Goal: Transaction & Acquisition: Purchase product/service

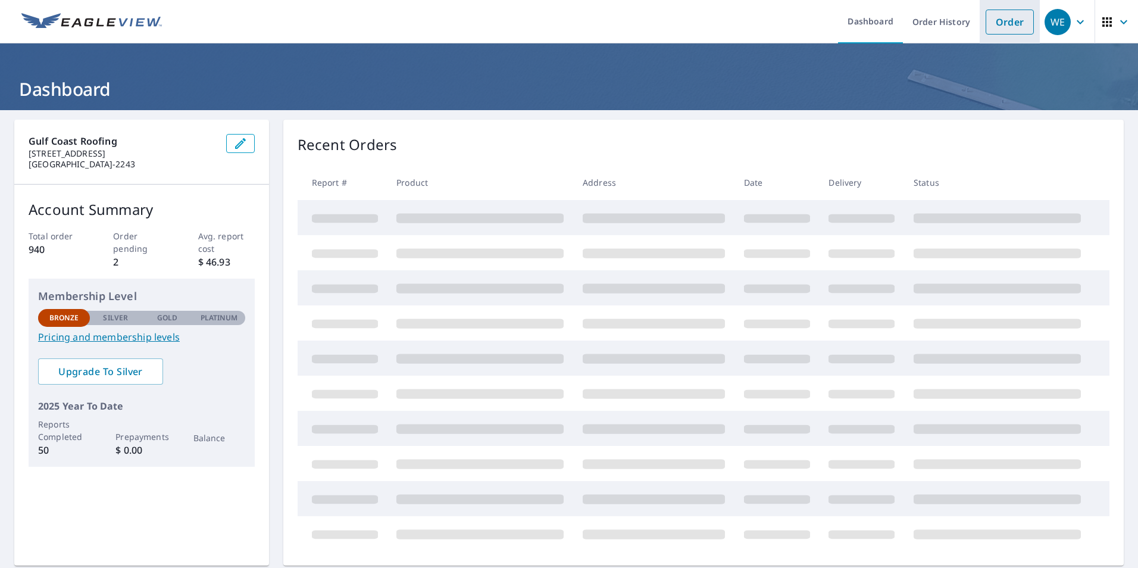
click at [996, 18] on link "Order" at bounding box center [1009, 22] width 48 height 25
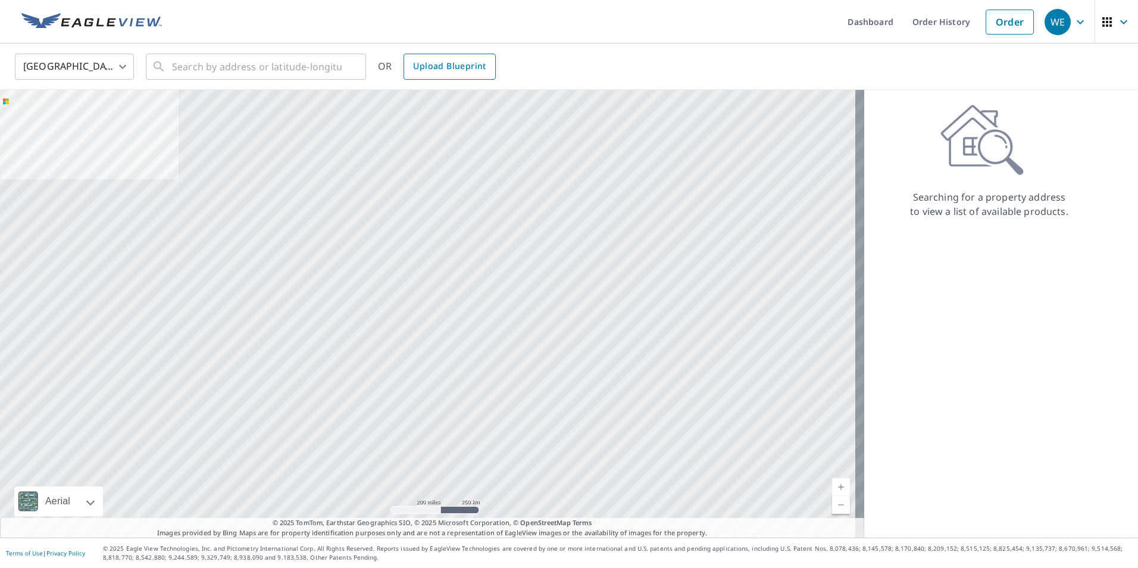
click at [472, 61] on span "Upload Blueprint" at bounding box center [449, 66] width 73 height 15
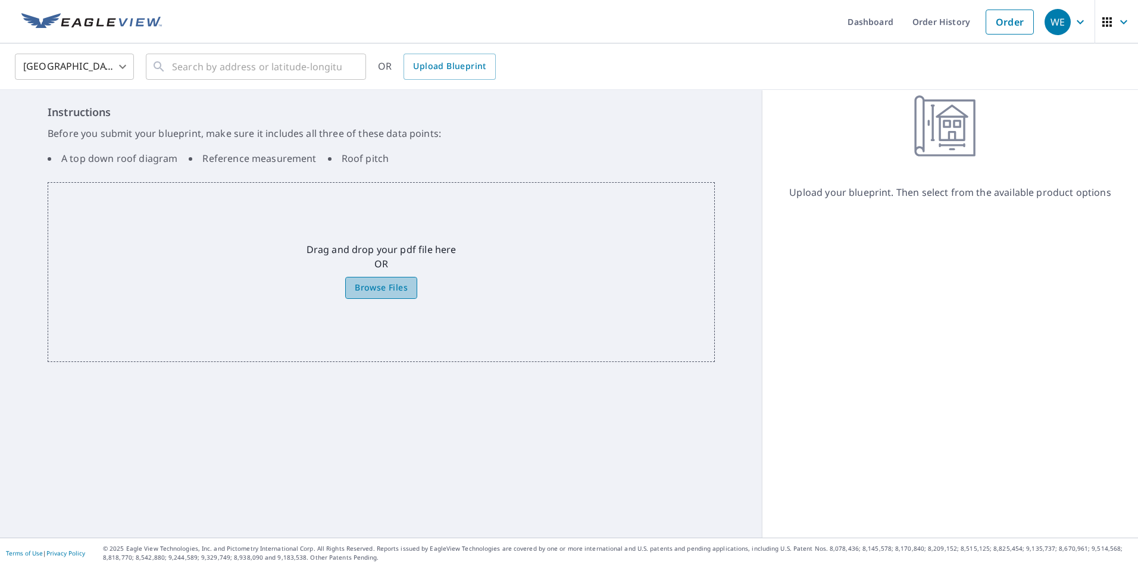
click at [370, 287] on span "Browse Files" at bounding box center [381, 287] width 53 height 15
click at [0, 0] on input "Browse Files" at bounding box center [0, 0] width 0 height 0
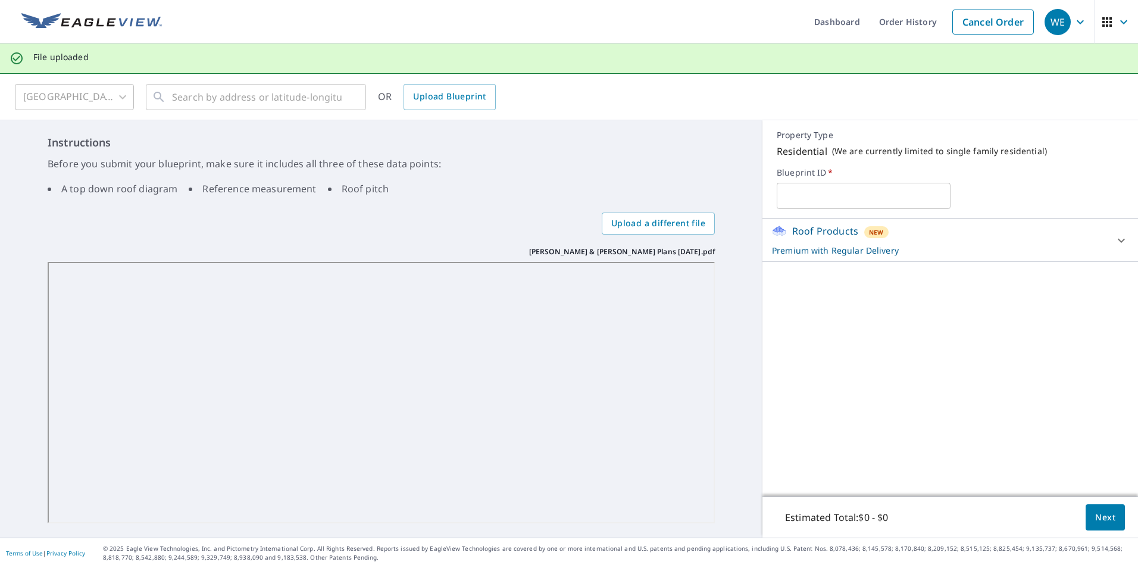
click at [827, 195] on input "text" at bounding box center [863, 195] width 173 height 33
type input "Botzong"
click at [1095, 525] on button "Next" at bounding box center [1104, 517] width 39 height 27
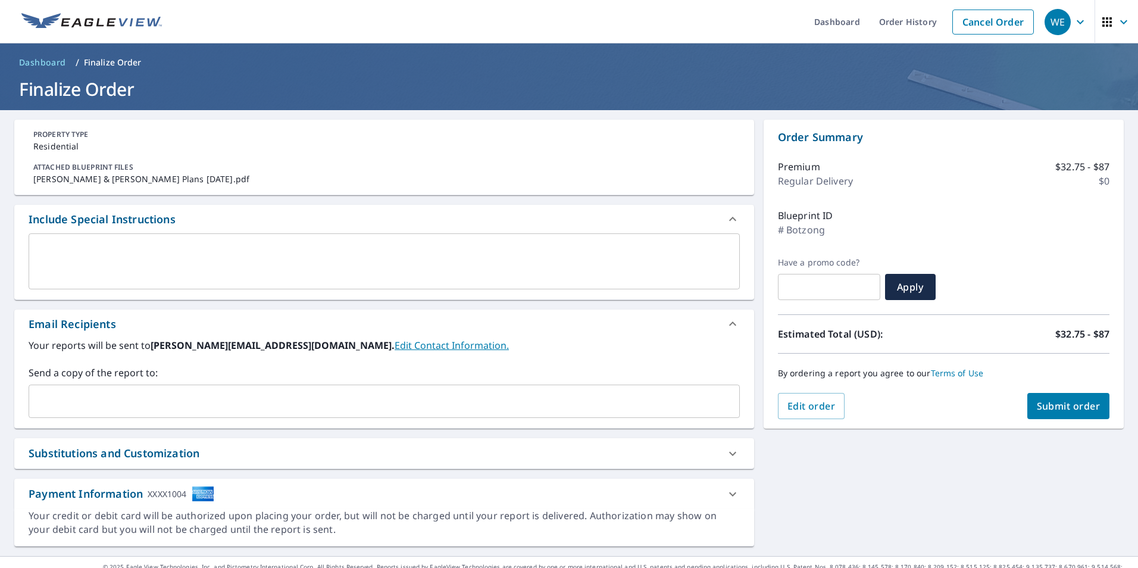
click at [1043, 405] on span "Submit order" at bounding box center [1069, 405] width 64 height 13
checkbox input "true"
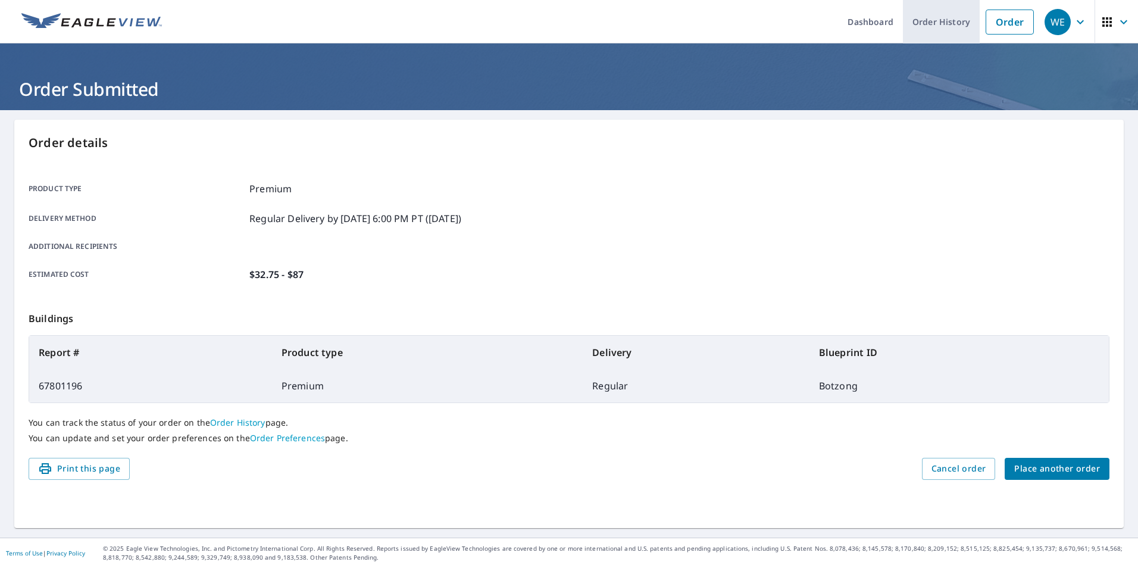
click at [916, 20] on link "Order History" at bounding box center [941, 21] width 77 height 43
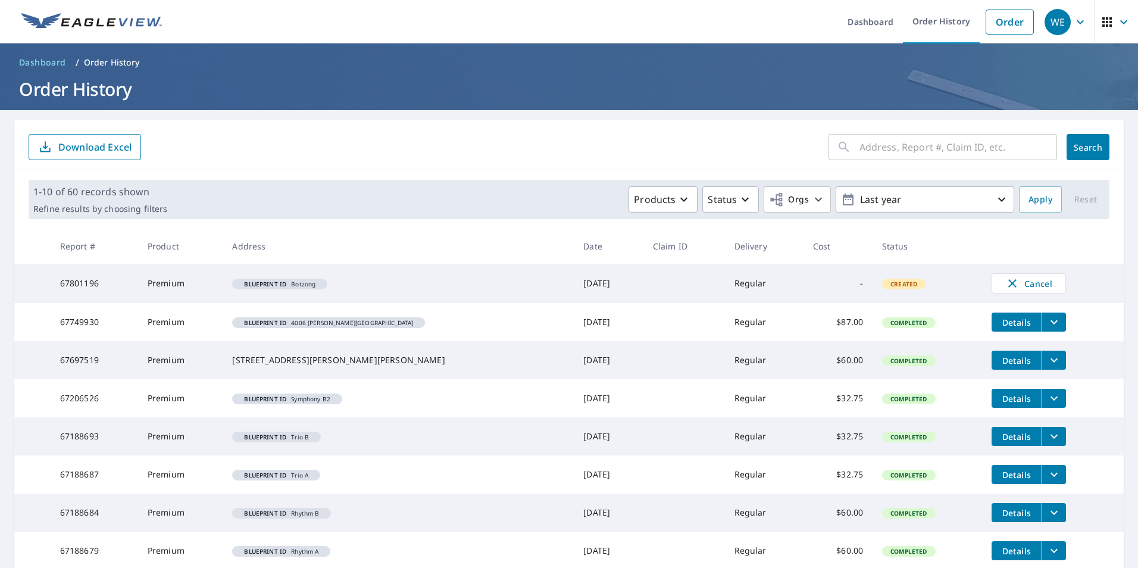
click at [643, 282] on td at bounding box center [684, 283] width 82 height 39
